Goal: Book appointment/travel/reservation

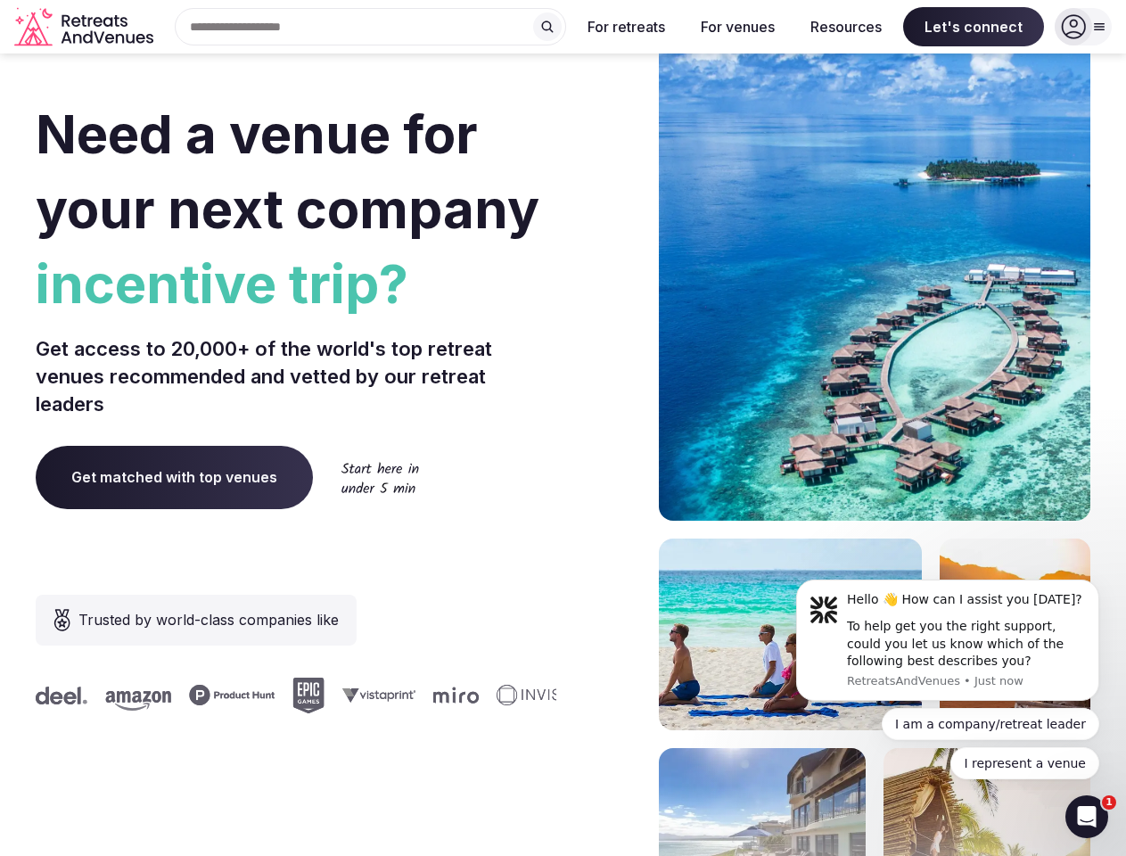
click at [563, 428] on div "Need a venue for your next company incentive trip? Get access to 20,000+ of the…" at bounding box center [563, 533] width 1055 height 1075
click at [371, 27] on div "Search Popular Destinations [GEOGRAPHIC_DATA], [GEOGRAPHIC_DATA] [GEOGRAPHIC_DA…" at bounding box center [364, 26] width 406 height 37
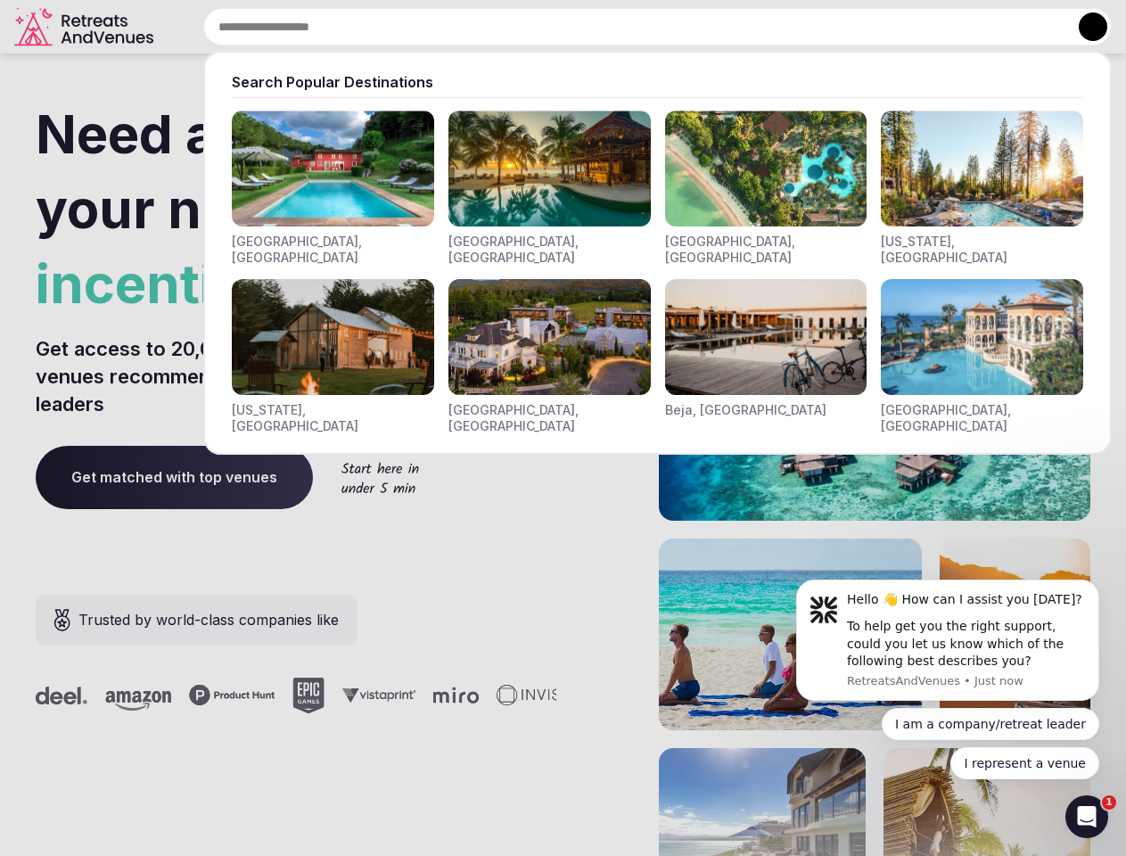
click at [548, 27] on input "text" at bounding box center [657, 26] width 909 height 37
click at [627, 27] on input "text" at bounding box center [657, 26] width 909 height 37
click at [738, 27] on input "text" at bounding box center [657, 26] width 909 height 37
click at [846, 27] on input "text" at bounding box center [657, 26] width 909 height 37
click at [974, 27] on input "text" at bounding box center [657, 26] width 909 height 37
